Goal: Task Accomplishment & Management: Complete application form

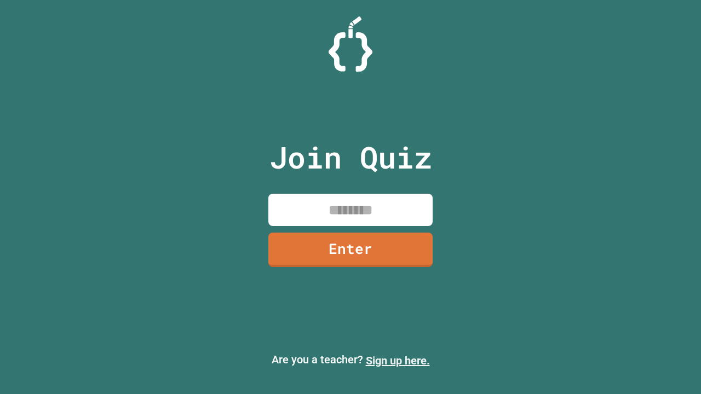
click at [398, 361] on link "Sign up here." at bounding box center [398, 360] width 64 height 13
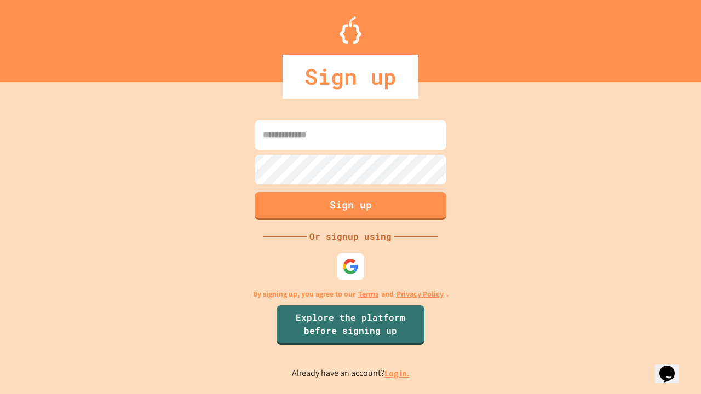
click at [398, 374] on link "Log in." at bounding box center [396, 374] width 25 height 12
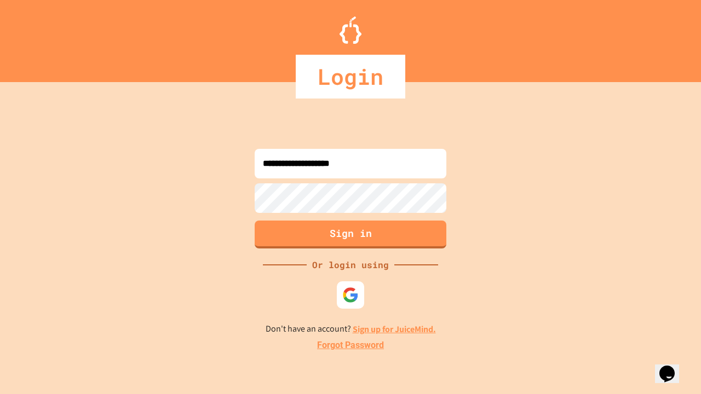
type input "**********"
